Goal: Task Accomplishment & Management: Manage account settings

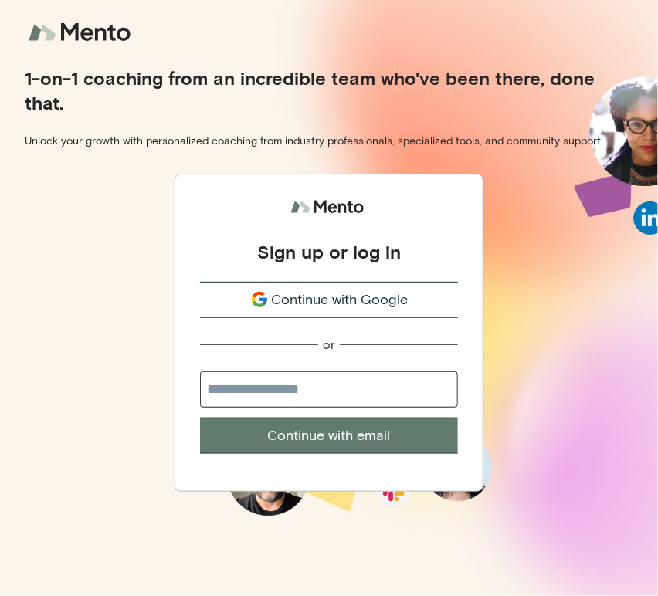
click at [300, 308] on span "Continue with Google" at bounding box center [340, 300] width 137 height 21
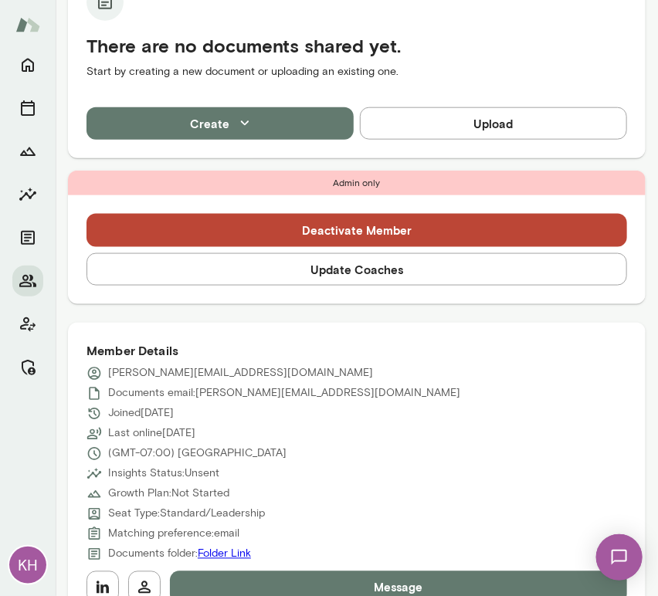
scroll to position [395, 0]
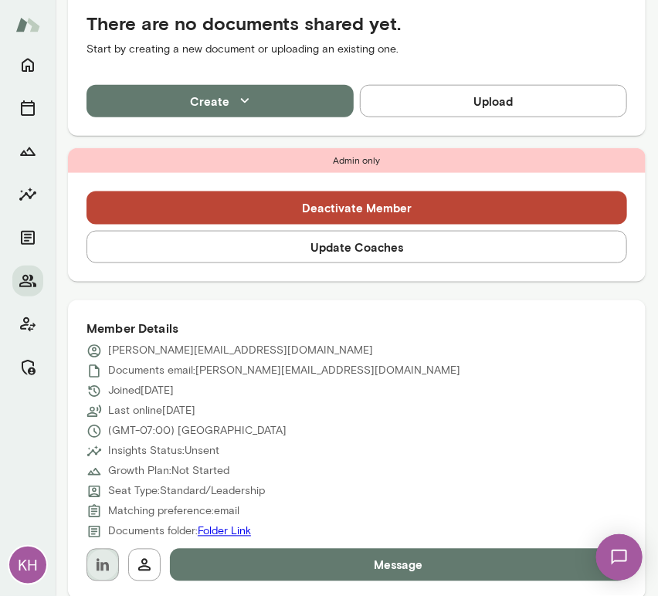
click at [114, 570] on button "button" at bounding box center [103, 565] width 32 height 32
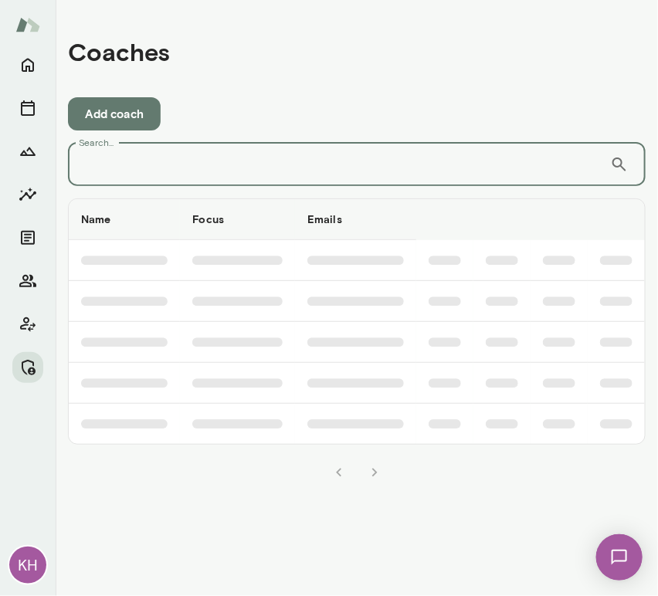
click at [198, 164] on input "Search..." at bounding box center [339, 164] width 542 height 43
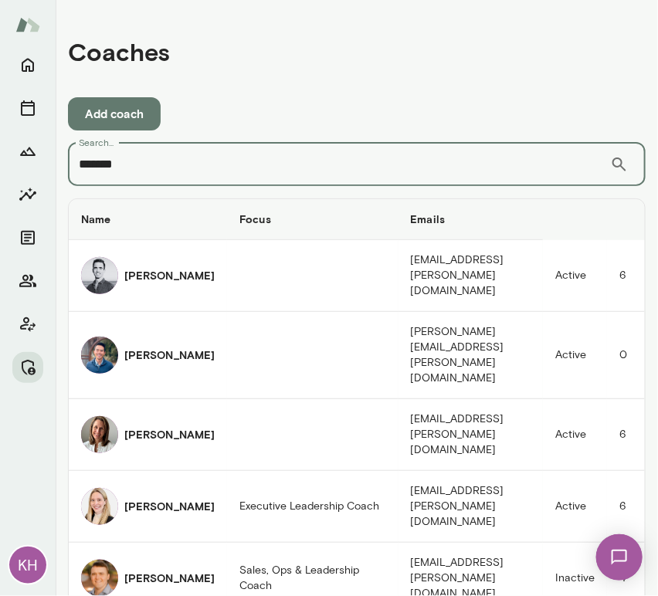
click at [154, 160] on input "*******" at bounding box center [339, 164] width 542 height 43
type input "**********"
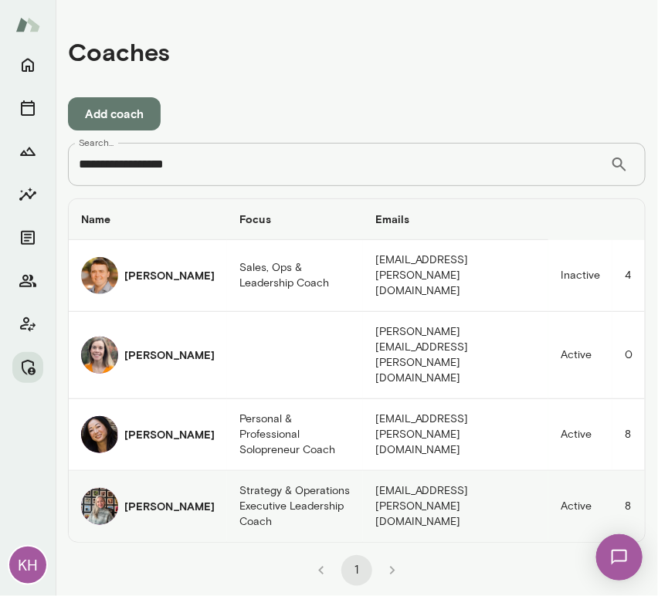
click at [102, 488] on img "coaches table" at bounding box center [99, 506] width 37 height 37
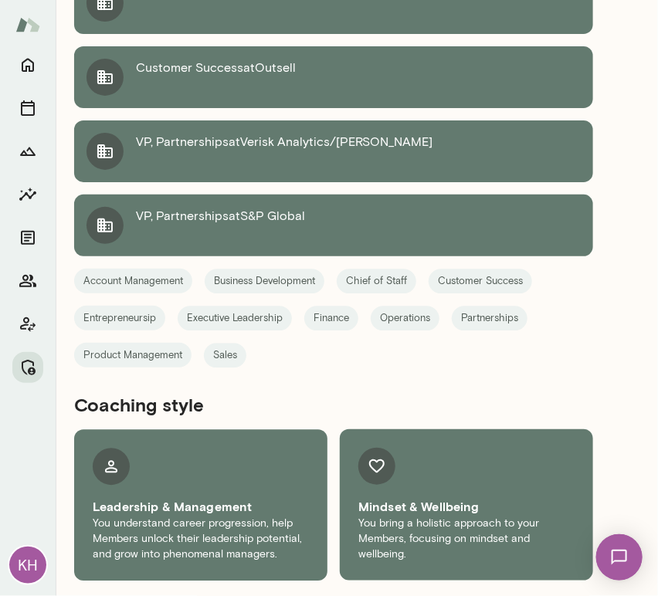
scroll to position [2561, 0]
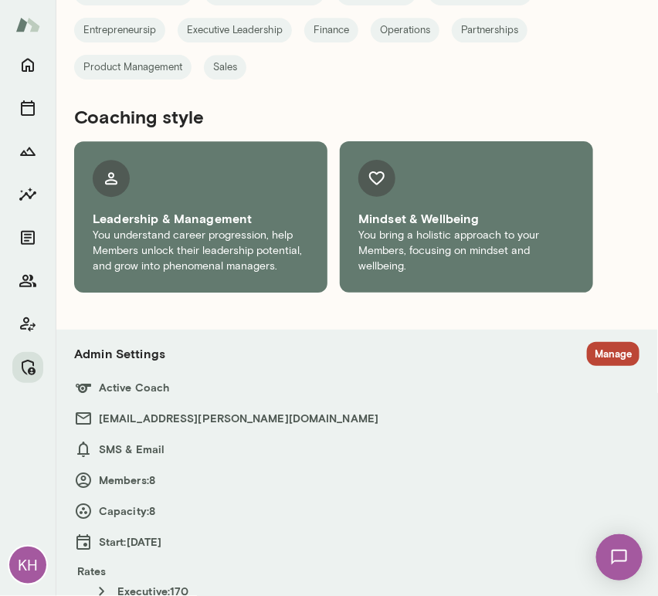
click at [586, 362] on section "Admin Settings Manage Active Coach triciamaggio@mento.co SMS & Email Members: 8…" at bounding box center [357, 482] width 566 height 280
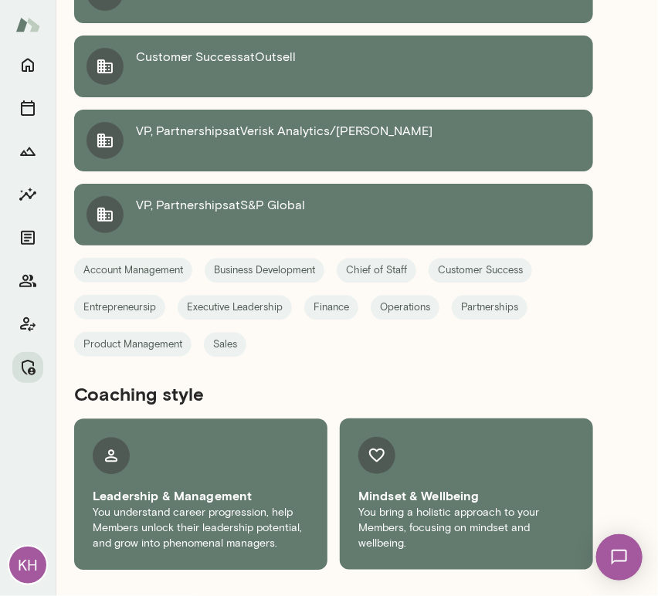
scroll to position [2561, 0]
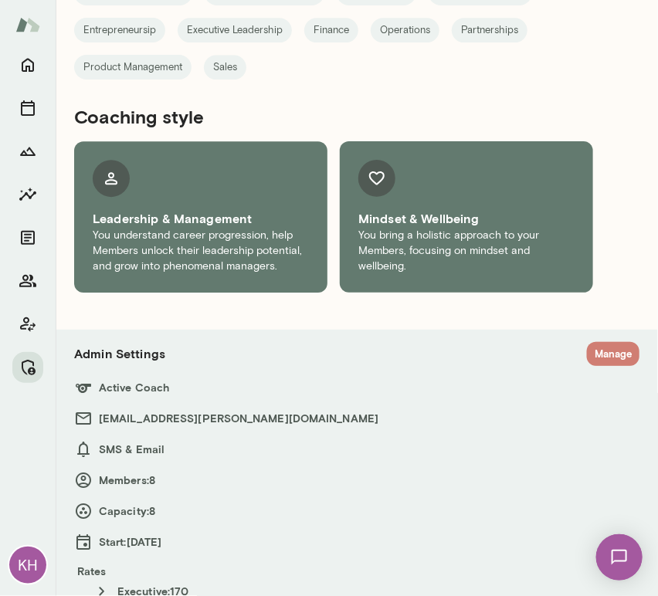
click at [588, 342] on button "Manage" at bounding box center [613, 354] width 53 height 24
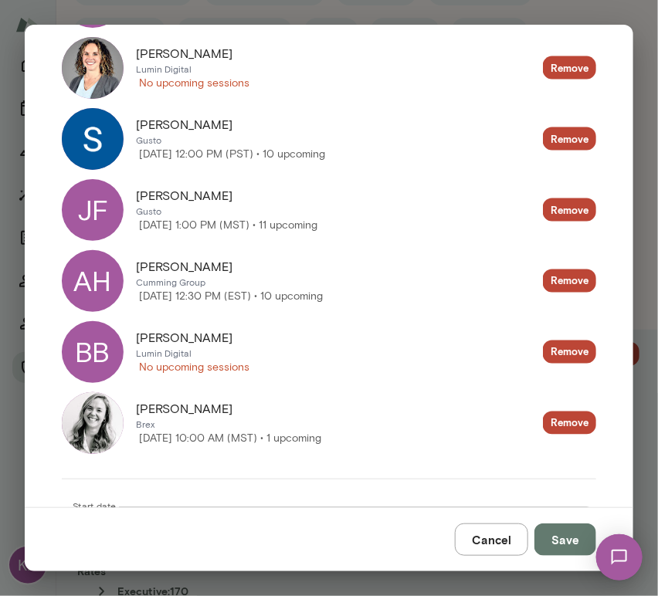
scroll to position [549, 0]
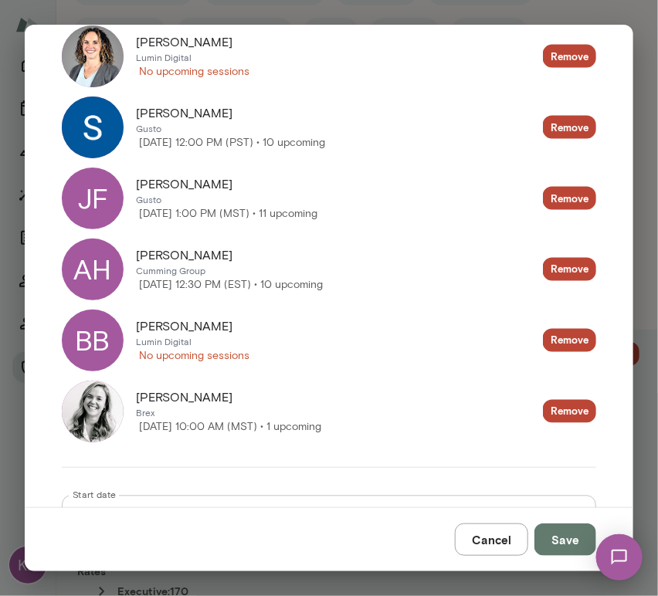
click at [96, 341] on div "BB" at bounding box center [93, 341] width 62 height 62
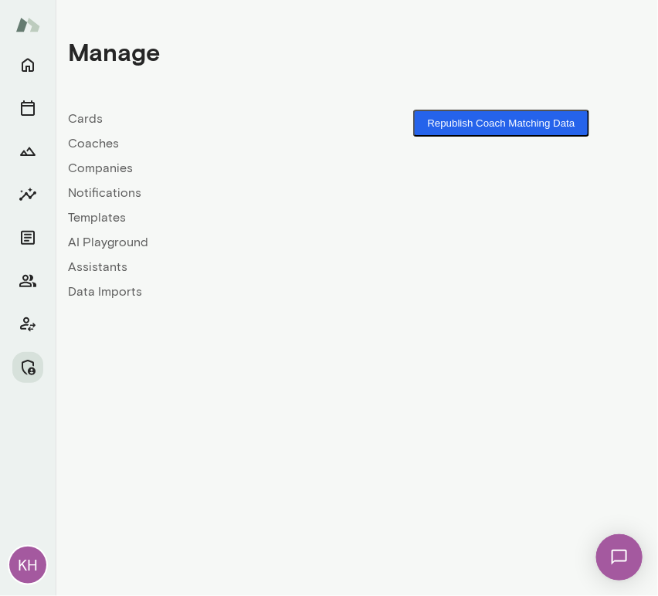
click at [516, 121] on button "Republish Coach Matching Data" at bounding box center [500, 123] width 175 height 27
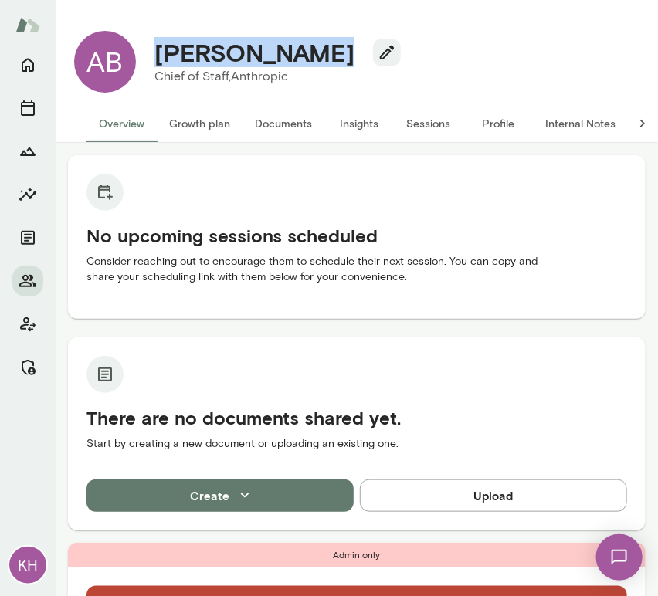
drag, startPoint x: 295, startPoint y: 56, endPoint x: 148, endPoint y: 42, distance: 148.2
click at [148, 42] on div "Avital Balwit" at bounding box center [271, 52] width 259 height 29
copy h4 "Avital Balwit"
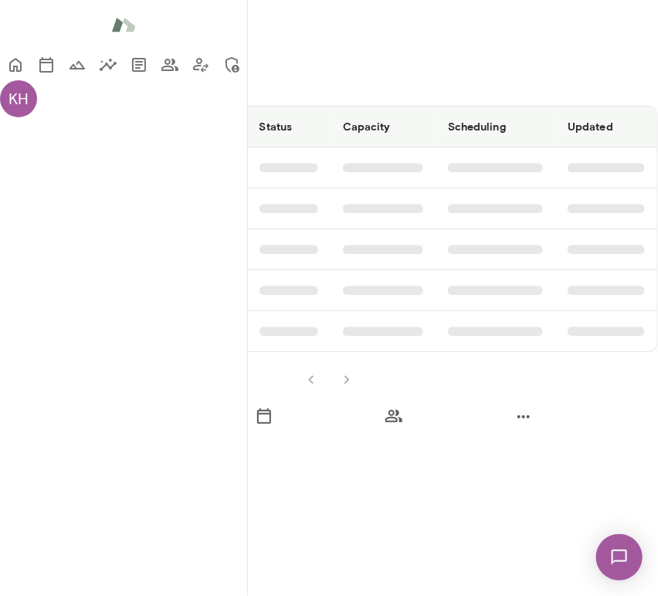
click at [134, 106] on input "Search..." at bounding box center [67, 84] width 134 height 43
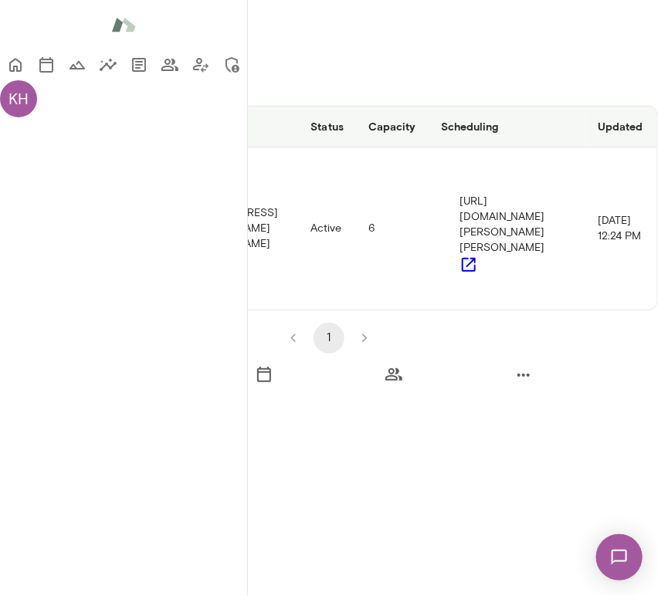
type input "******"
click at [50, 240] on img "coaches table" at bounding box center [31, 220] width 37 height 37
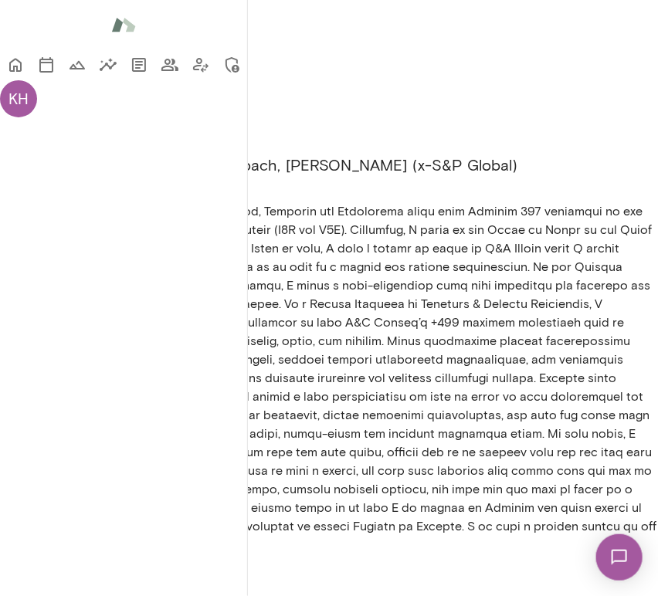
scroll to position [1931, 0]
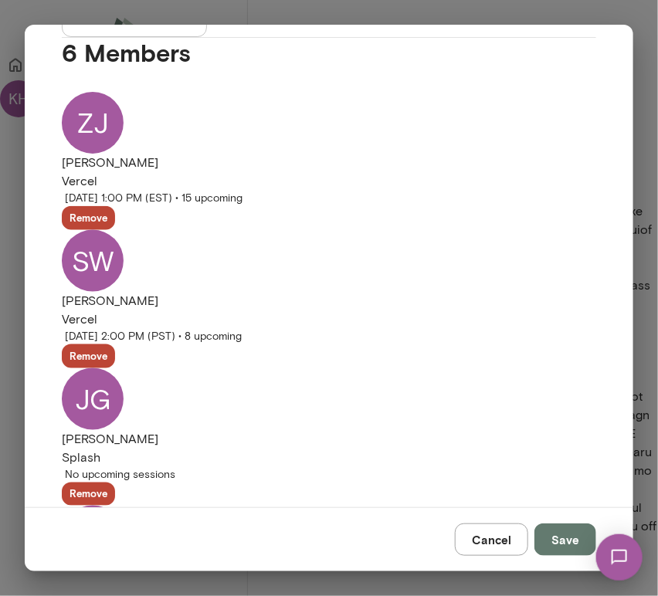
scroll to position [350, 0]
click at [90, 507] on div "AP" at bounding box center [93, 538] width 62 height 62
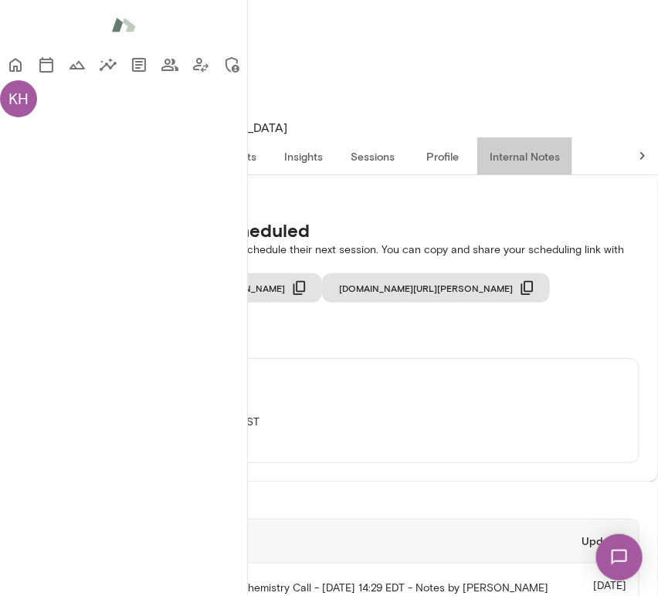
click at [573, 138] on button "Internal Notes" at bounding box center [524, 156] width 95 height 37
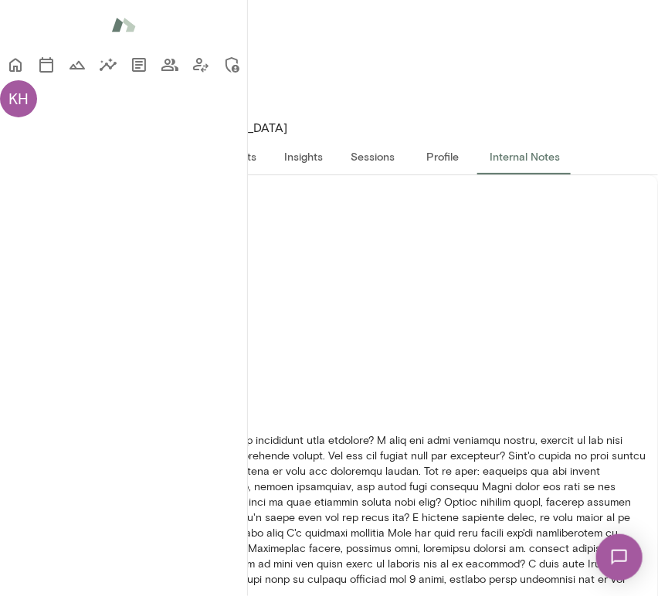
click at [101, 138] on button "Overview" at bounding box center [66, 156] width 70 height 37
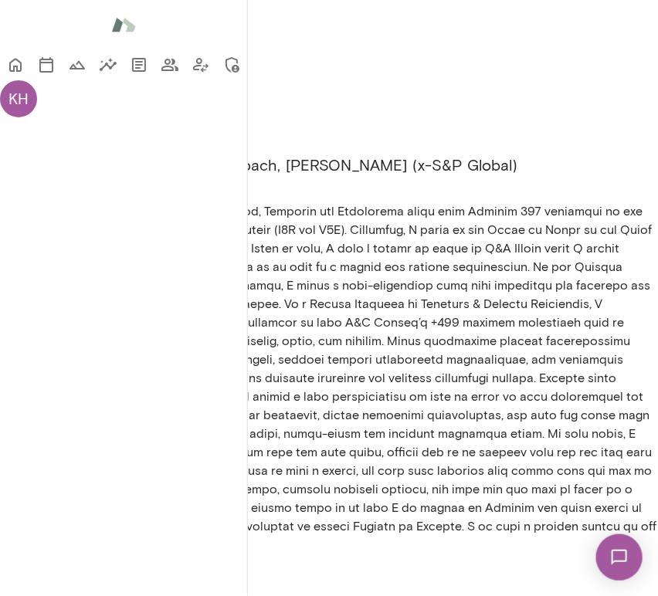
scroll to position [1931, 0]
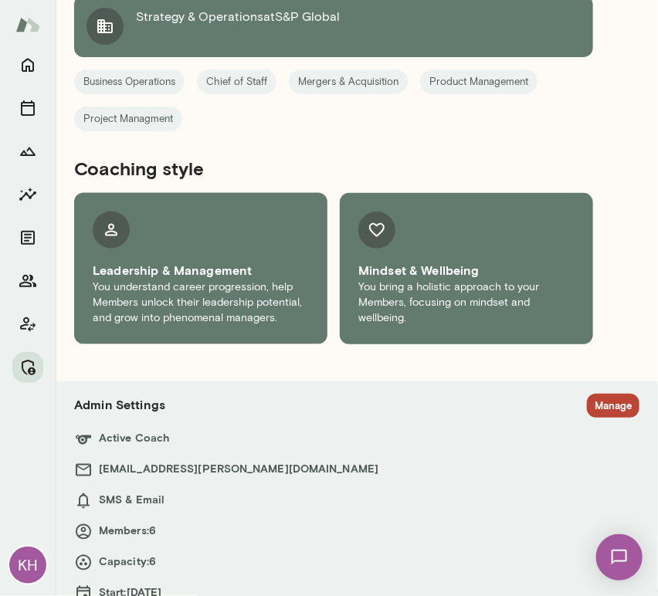
scroll to position [1931, 0]
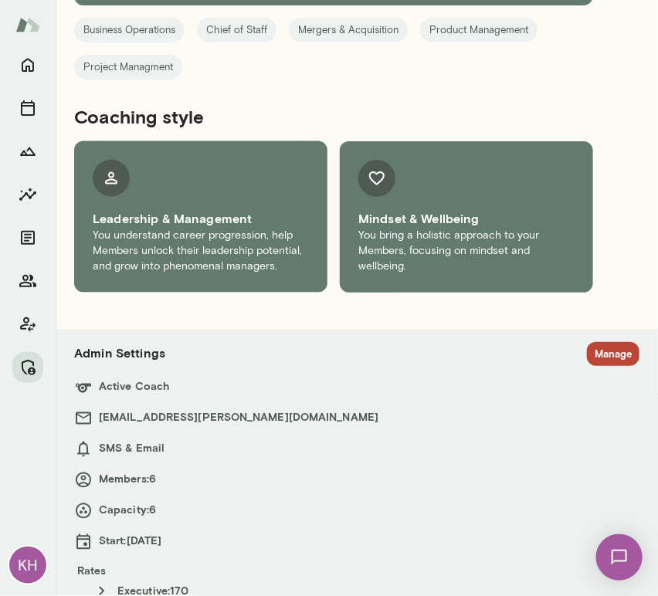
click at [589, 342] on button "Manage" at bounding box center [613, 354] width 53 height 24
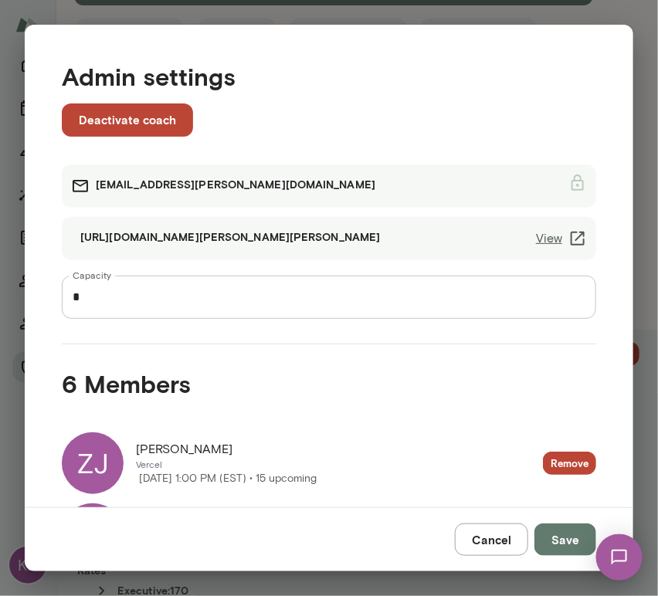
scroll to position [396, 0]
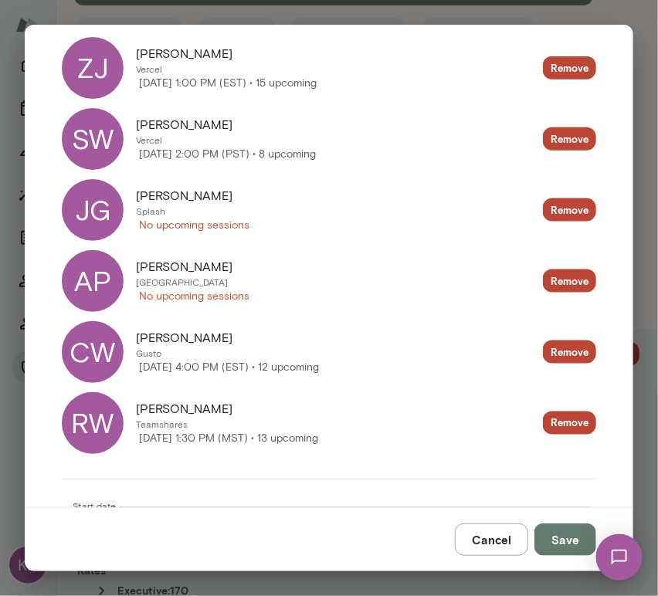
click at [96, 196] on div "JG" at bounding box center [93, 210] width 62 height 62
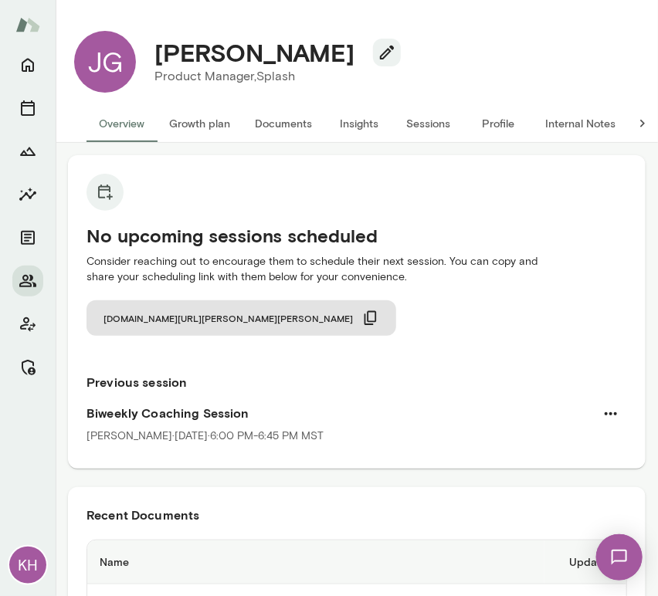
click at [584, 128] on button "Internal Notes" at bounding box center [580, 123] width 95 height 37
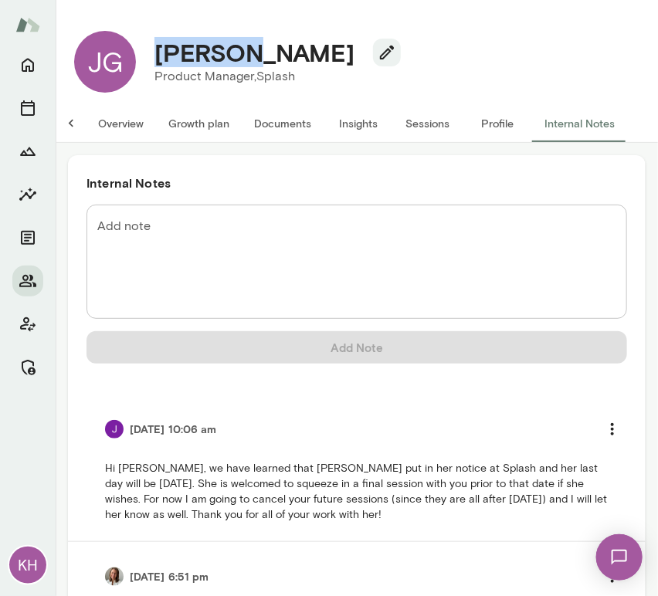
drag, startPoint x: 240, startPoint y: 60, endPoint x: 158, endPoint y: 60, distance: 82.7
click at [158, 60] on h4 "[PERSON_NAME]" at bounding box center [255, 52] width 200 height 29
copy h4 "JingYan"
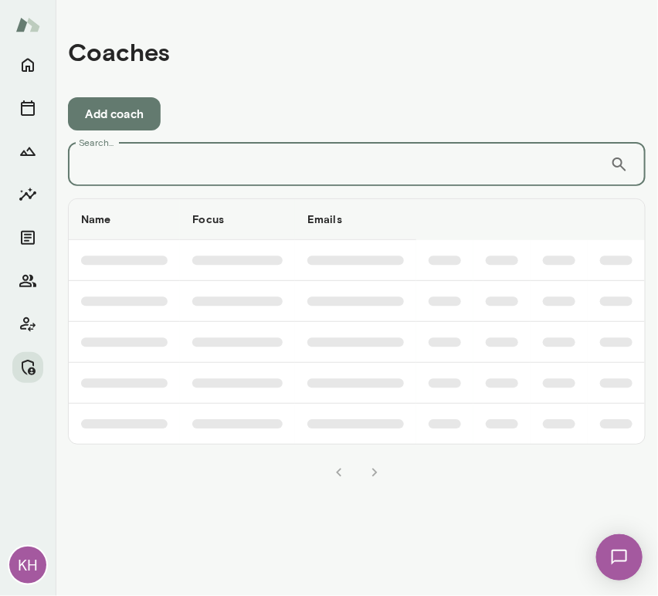
click at [132, 175] on input "Search..." at bounding box center [339, 164] width 542 height 43
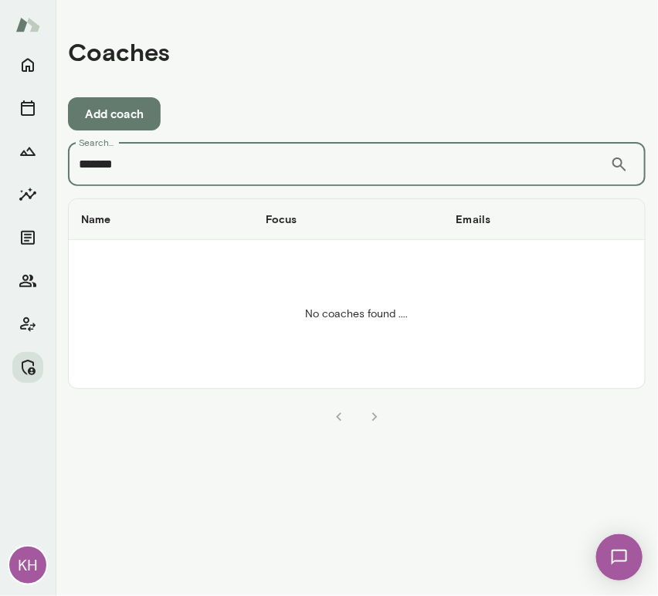
drag, startPoint x: 119, startPoint y: 171, endPoint x: 25, endPoint y: 172, distance: 93.5
click at [25, 172] on div "KH Coaches Add coach Search... ******* ​ Search... Name Focus Emails Status Cap…" at bounding box center [329, 298] width 658 height 596
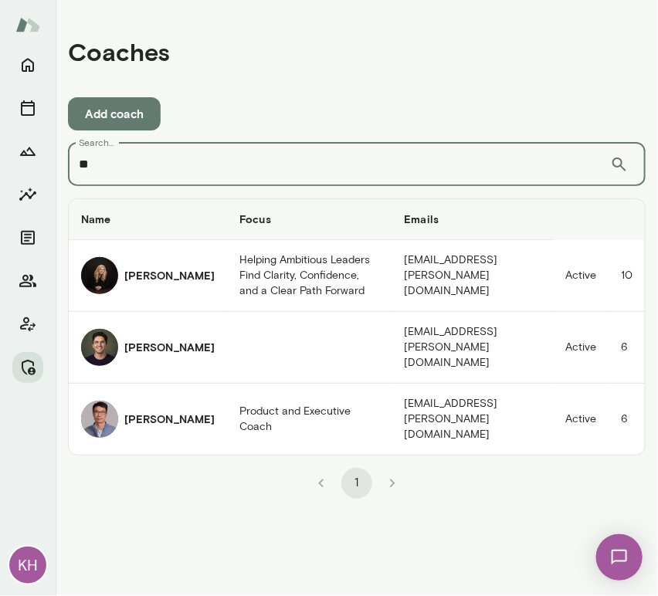
type input "*"
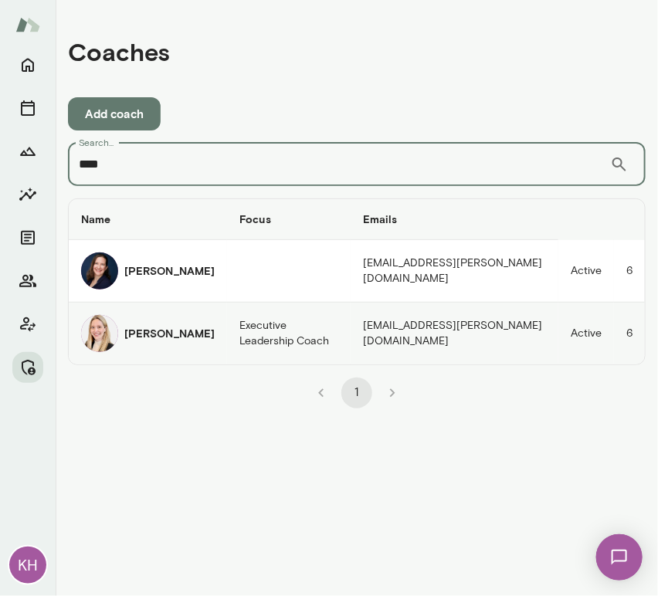
type input "****"
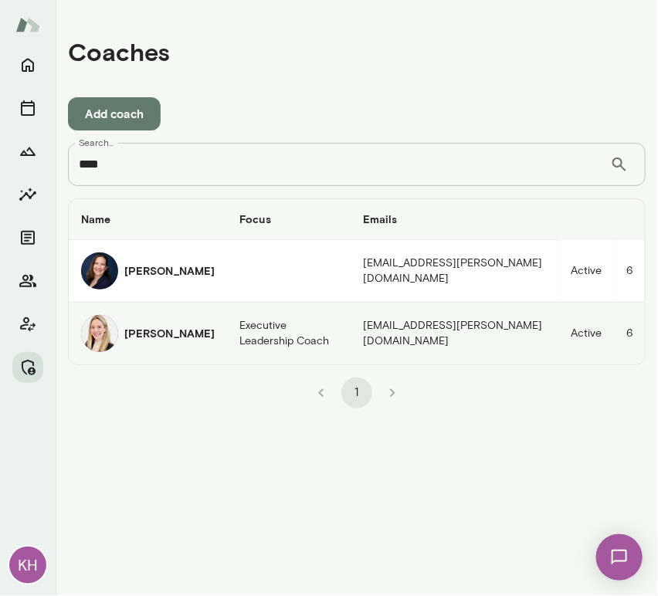
click at [121, 340] on div "Anna Syrkis" at bounding box center [148, 333] width 134 height 37
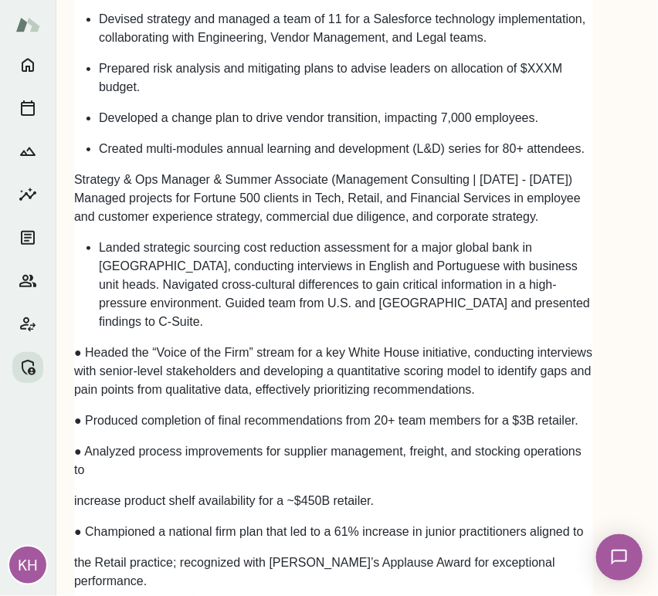
scroll to position [3798, 0]
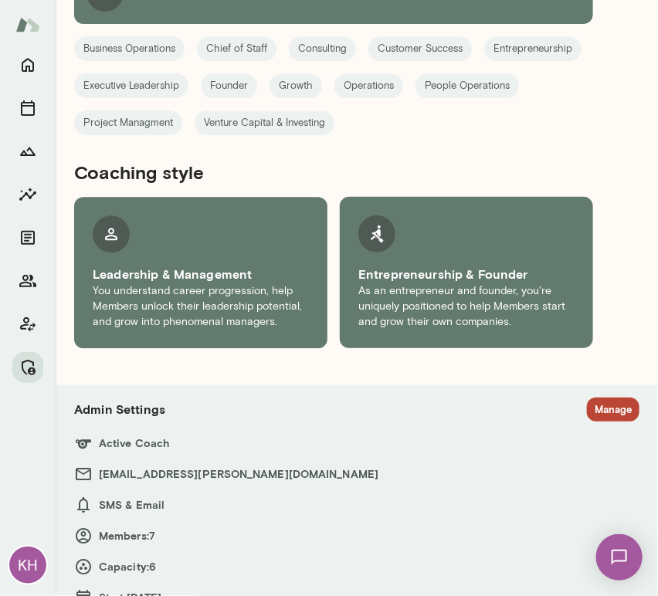
click at [585, 398] on section "Admin Settings Manage Active Coach annasyrkis@mento.co SMS & Email Members: 7 C…" at bounding box center [357, 538] width 566 height 280
click at [597, 398] on section "Admin Settings Manage Active Coach annasyrkis@mento.co SMS & Email Members: 7 C…" at bounding box center [357, 538] width 566 height 280
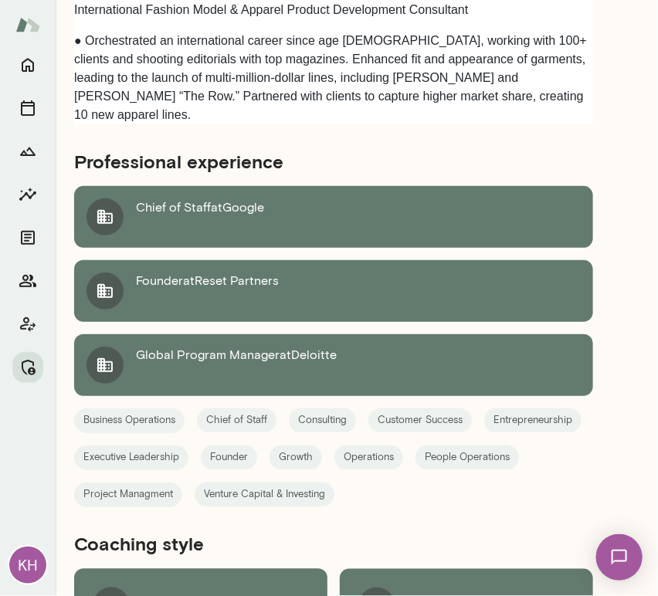
scroll to position [3798, 0]
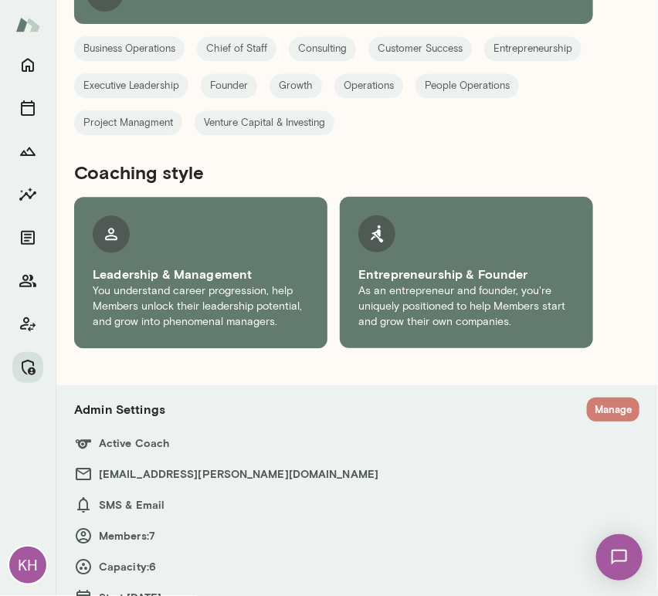
click at [588, 398] on button "Manage" at bounding box center [613, 410] width 53 height 24
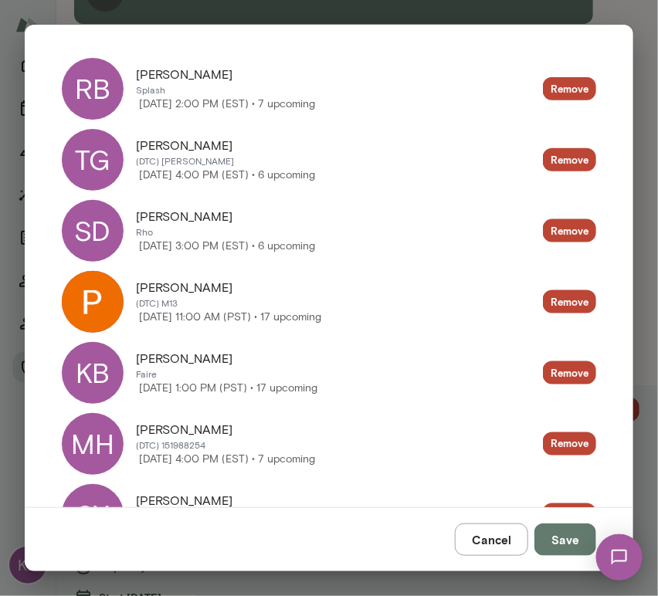
scroll to position [374, 0]
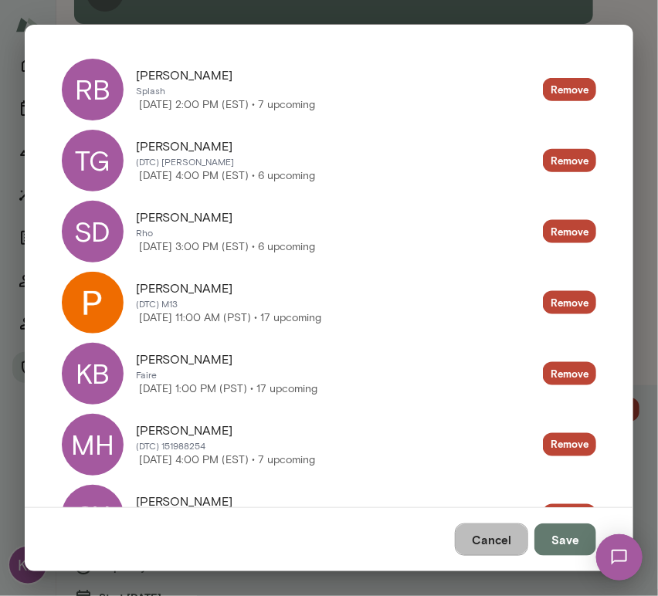
click at [471, 542] on button "Cancel" at bounding box center [491, 540] width 73 height 32
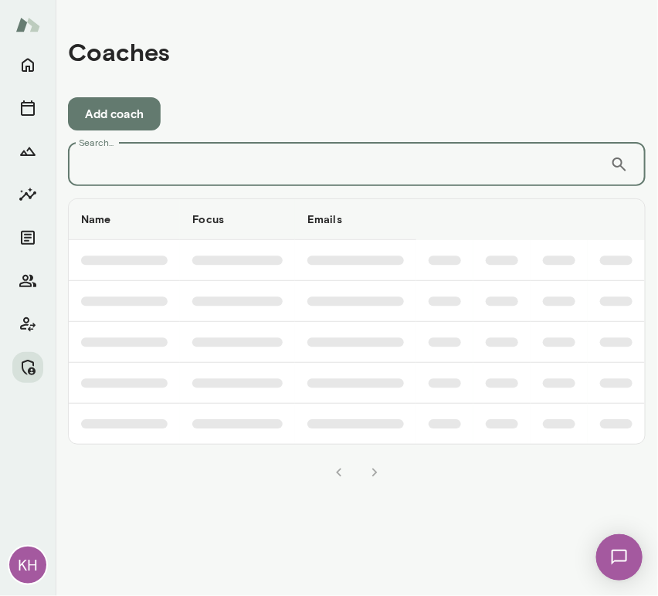
click at [216, 162] on input "Search..." at bounding box center [339, 164] width 542 height 43
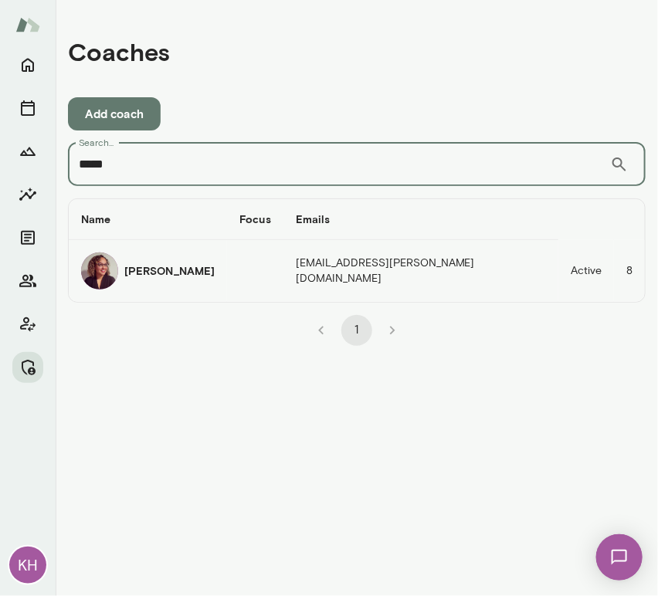
type input "*****"
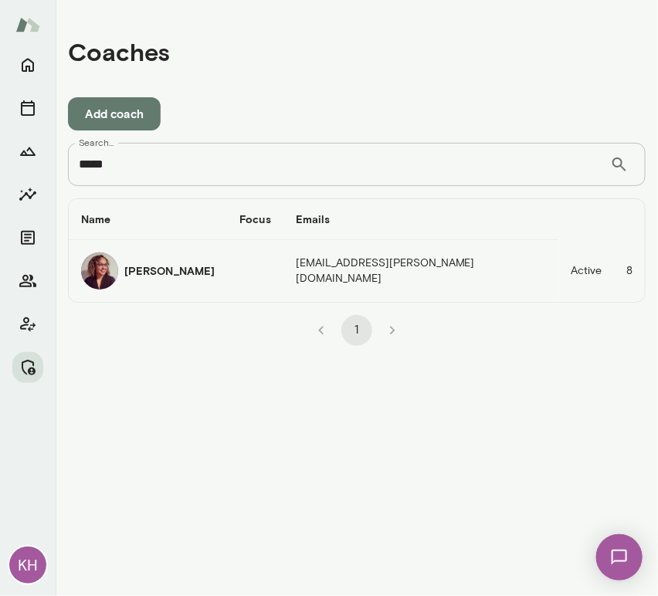
click at [100, 274] on img "coaches table" at bounding box center [99, 271] width 37 height 37
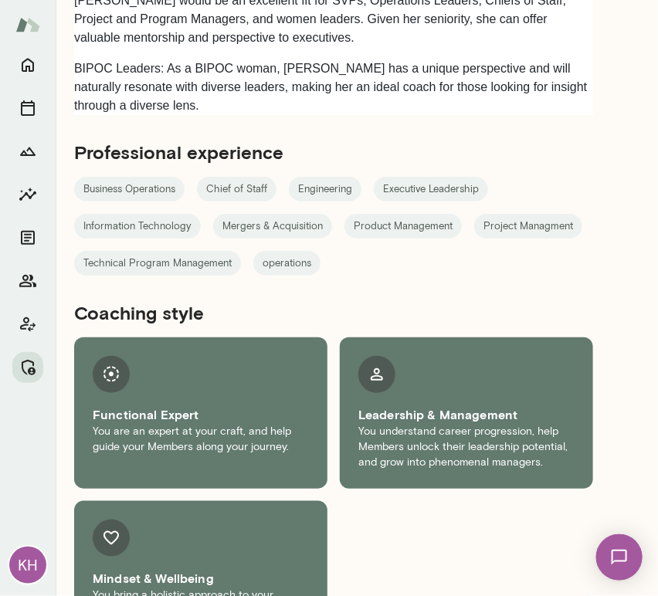
scroll to position [1898, 0]
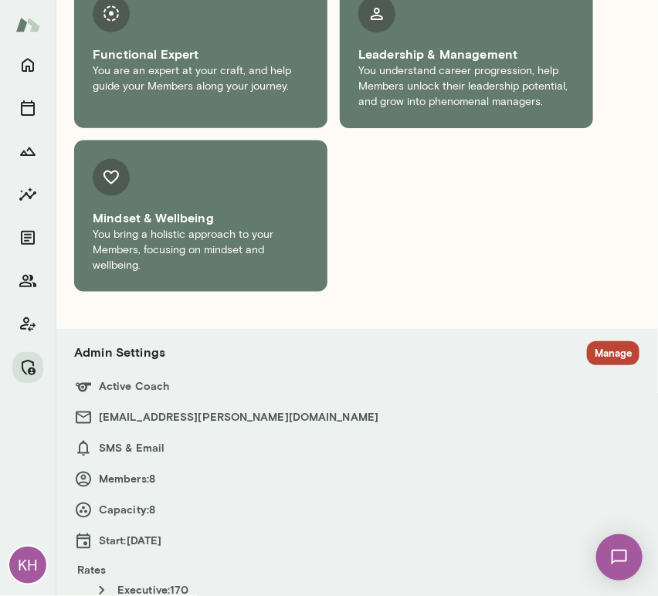
click at [593, 342] on button "Manage" at bounding box center [613, 354] width 53 height 24
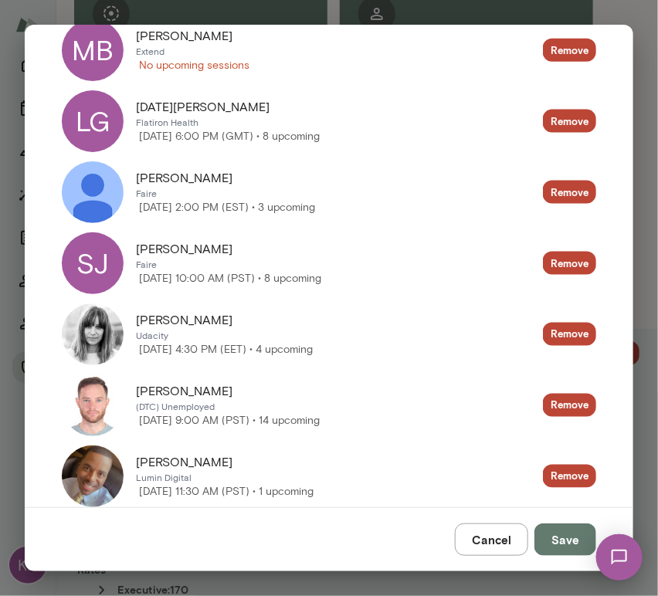
scroll to position [494, 0]
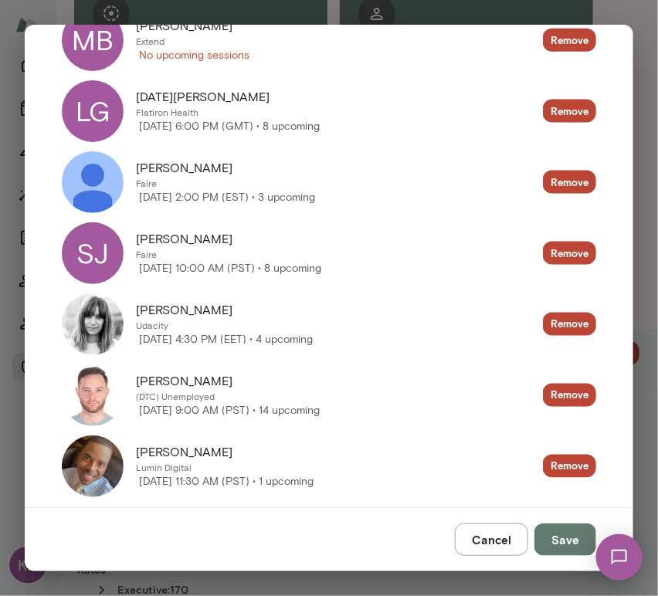
click at [90, 461] on img at bounding box center [93, 467] width 62 height 62
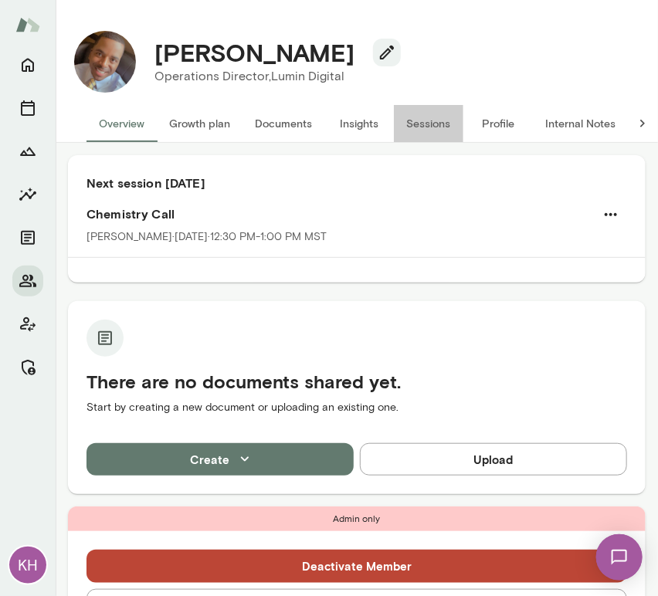
click at [404, 121] on button "Sessions" at bounding box center [429, 123] width 70 height 37
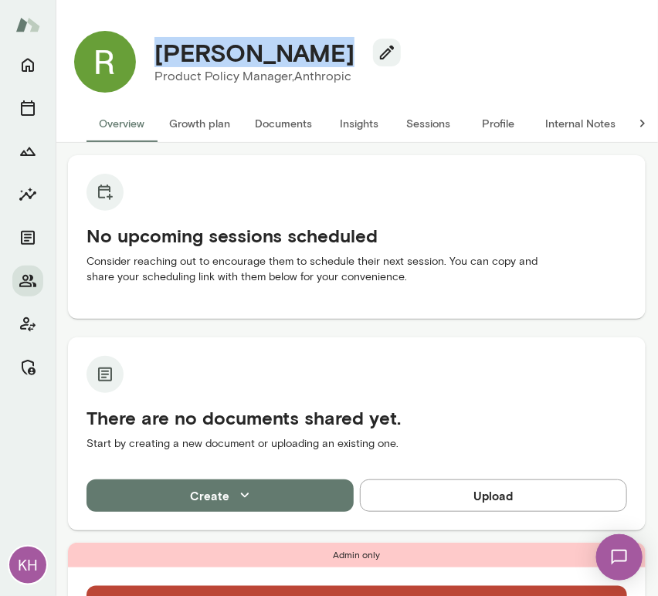
drag, startPoint x: 325, startPoint y: 42, endPoint x: 144, endPoint y: 26, distance: 181.5
click at [144, 26] on div "Ryn Linthicum Product Policy Manager, Anthropic (GMT-07:00) Los Angeles" at bounding box center [357, 62] width 590 height 87
copy h4 "Ryn Linthicum"
